Goal: Transaction & Acquisition: Purchase product/service

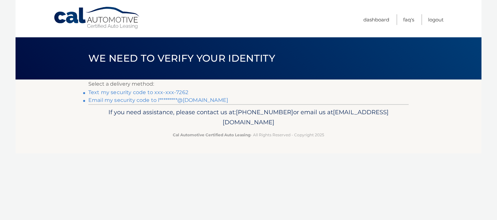
click at [168, 92] on link "Text my security code to xxx-xxx-7262" at bounding box center [138, 92] width 100 height 6
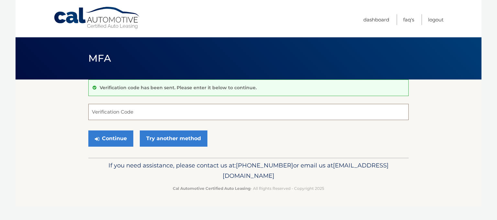
click at [154, 109] on input "Verification Code" at bounding box center [248, 112] width 321 height 16
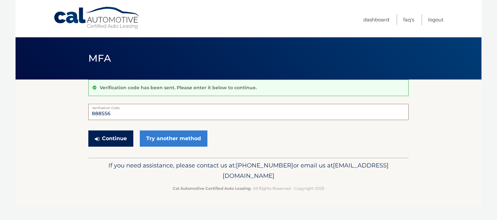
type input "888556"
click at [124, 135] on button "Continue" at bounding box center [110, 138] width 45 height 16
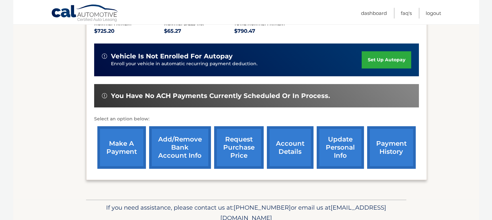
scroll to position [155, 0]
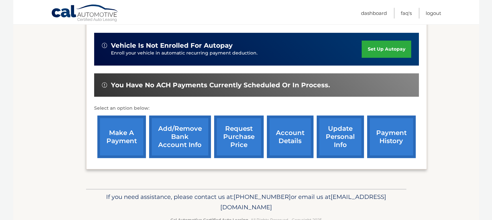
click at [118, 145] on link "make a payment" at bounding box center [121, 136] width 49 height 42
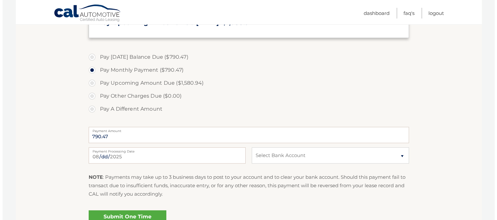
scroll to position [216, 0]
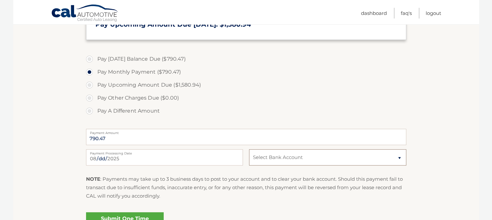
click at [310, 163] on select "Select Bank Account Checking USAA FEDERAL SAVINGS BANK *****1173 Checking S &am…" at bounding box center [327, 157] width 157 height 16
select select "ZmRkM2VmY2EtMTkyZS00MmQ1LTgwNGUtMGY4NjM4ZGNlYTQ3"
click at [249, 149] on select "Select Bank Account Checking USAA FEDERAL SAVINGS BANK *****1173 Checking S &am…" at bounding box center [327, 157] width 157 height 16
click at [133, 213] on link "Submit One Time Payment" at bounding box center [125, 222] width 78 height 21
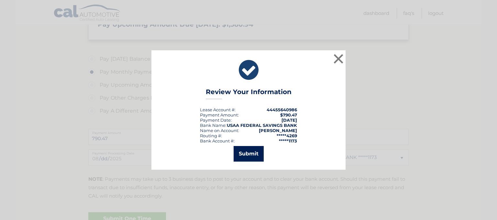
click at [246, 153] on button "Submit" at bounding box center [249, 154] width 30 height 16
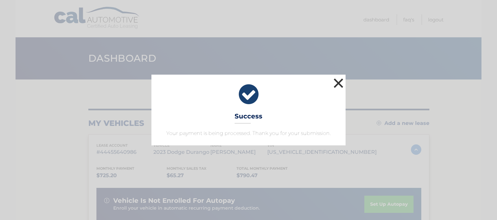
click at [334, 81] on button "×" at bounding box center [338, 82] width 13 height 13
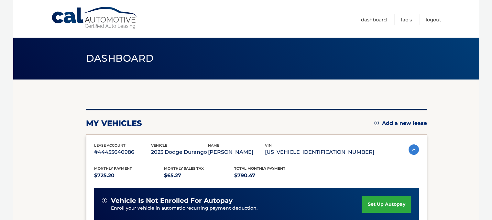
click at [492, 42] on body "Cal Automotive Menu Dashboard FAQ's Logout" at bounding box center [246, 110] width 492 height 220
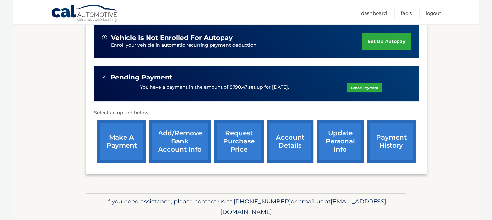
scroll to position [165, 0]
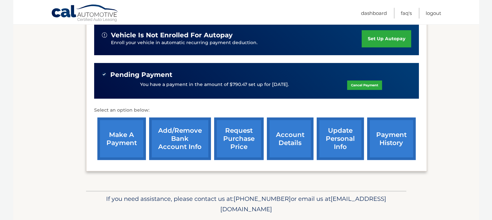
click at [387, 145] on link "payment history" at bounding box center [391, 138] width 49 height 42
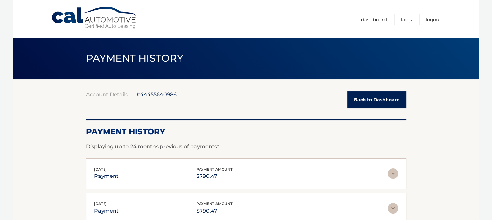
click at [98, 17] on link "Cal Automotive" at bounding box center [94, 17] width 87 height 23
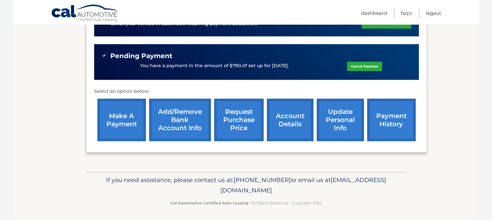
scroll to position [184, 0]
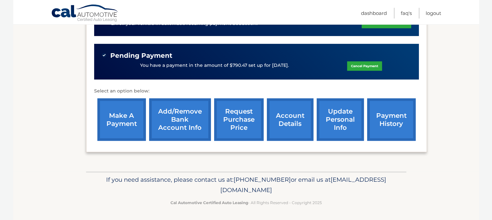
click at [290, 122] on link "account details" at bounding box center [290, 119] width 47 height 42
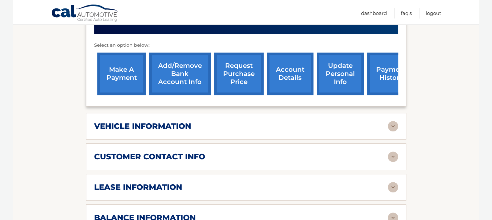
scroll to position [271, 0]
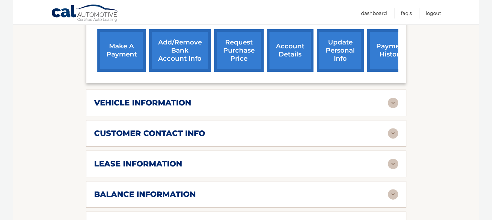
click at [392, 97] on img at bounding box center [393, 102] width 10 height 10
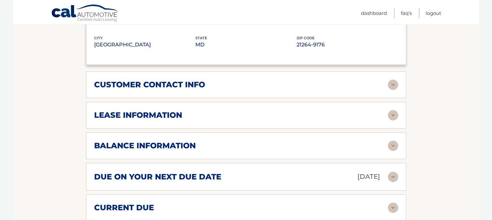
scroll to position [477, 0]
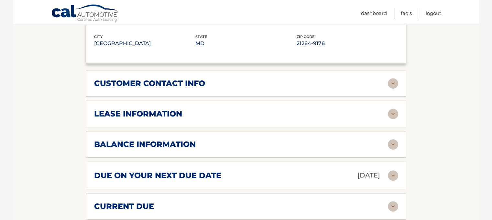
click at [396, 108] on img at bounding box center [393, 113] width 10 height 10
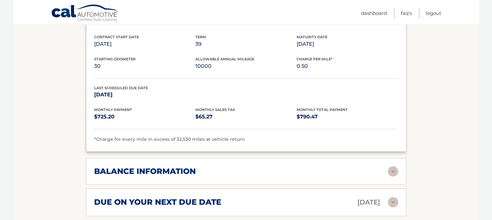
scroll to position [576, 0]
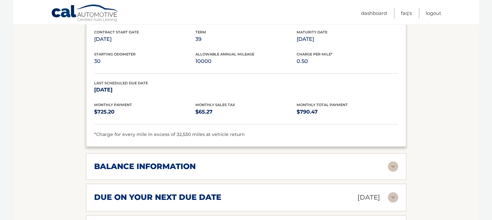
click at [392, 160] on div "balance information Payments Received 22 Payments Remaining 17 Next Payment wil…" at bounding box center [246, 166] width 321 height 27
click at [391, 161] on img at bounding box center [393, 166] width 10 height 10
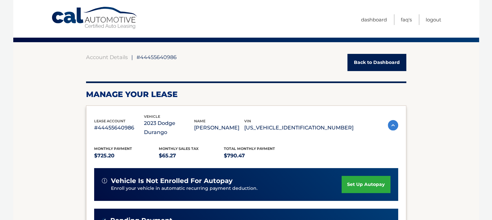
scroll to position [0, 0]
